Goal: Navigation & Orientation: Find specific page/section

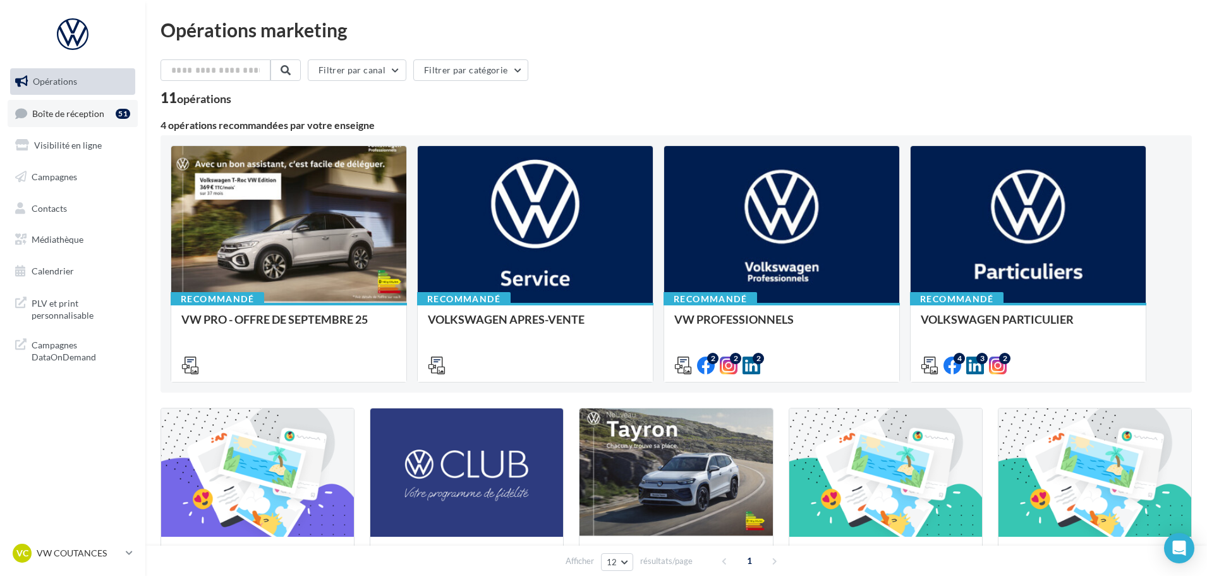
click at [80, 116] on span "Boîte de réception" at bounding box center [68, 112] width 72 height 11
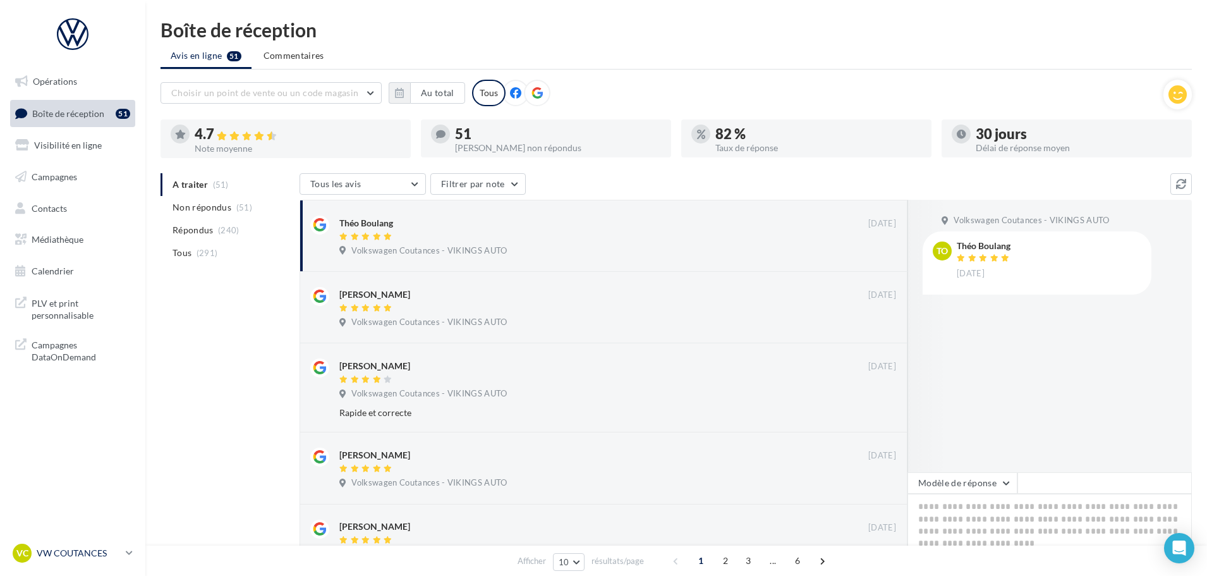
click at [74, 545] on div "VC VW COUTANCES vw-cou-vau" at bounding box center [67, 552] width 108 height 19
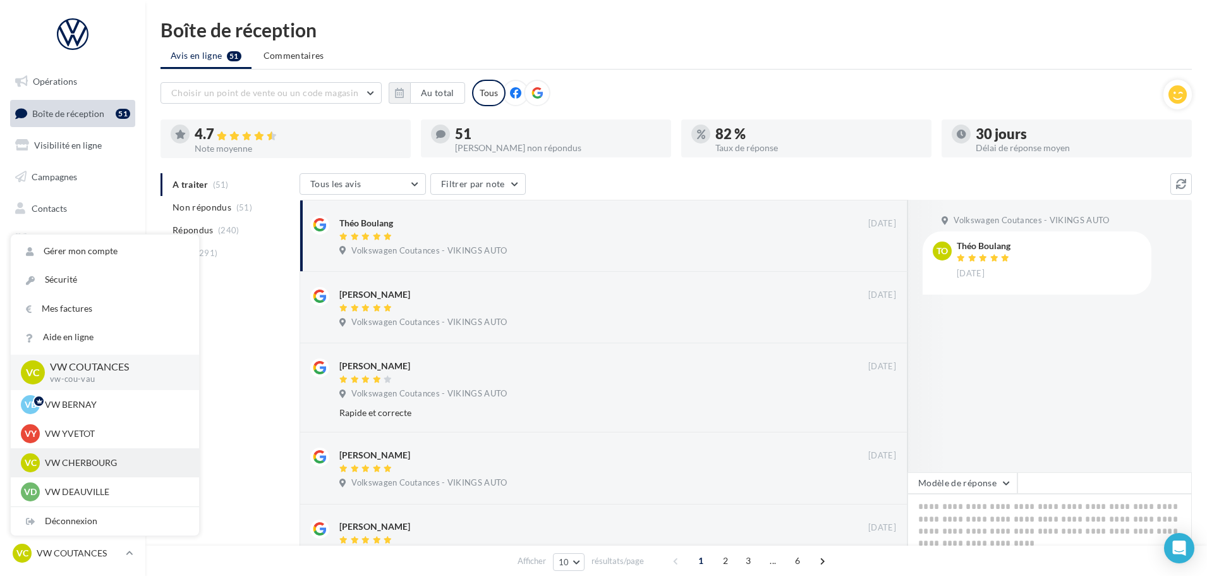
scroll to position [126, 0]
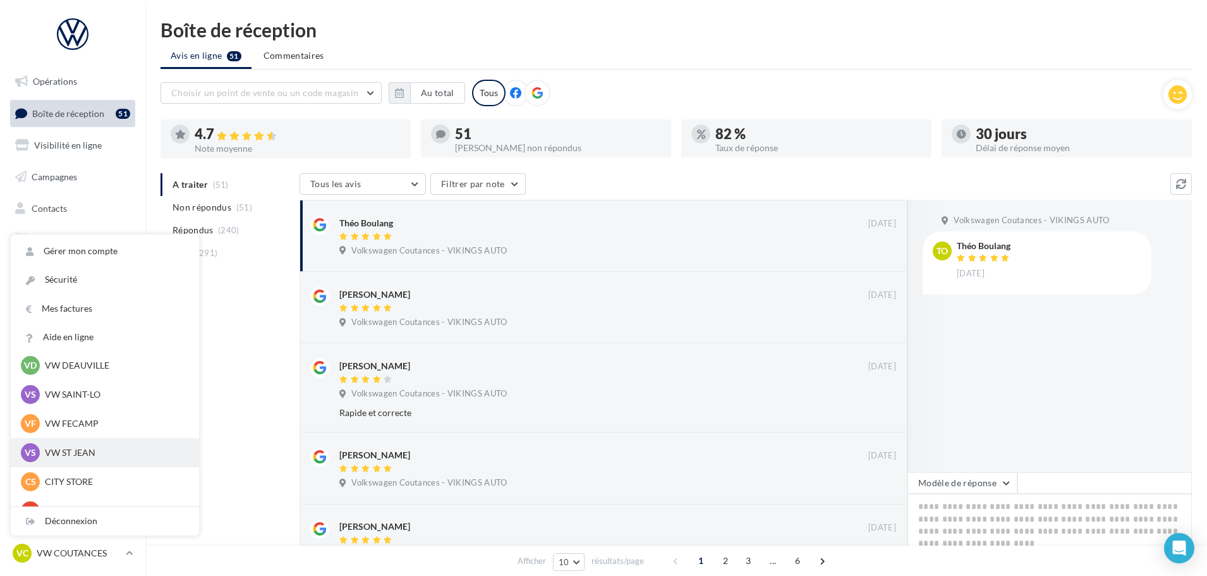
click at [89, 450] on p "VW ST JEAN" at bounding box center [114, 452] width 139 height 13
